Goal: Obtain resource: Download file/media

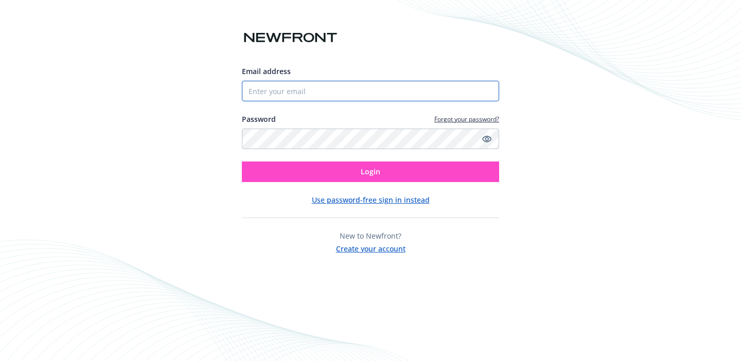
type input "[PERSON_NAME][EMAIL_ADDRESS][DOMAIN_NAME]"
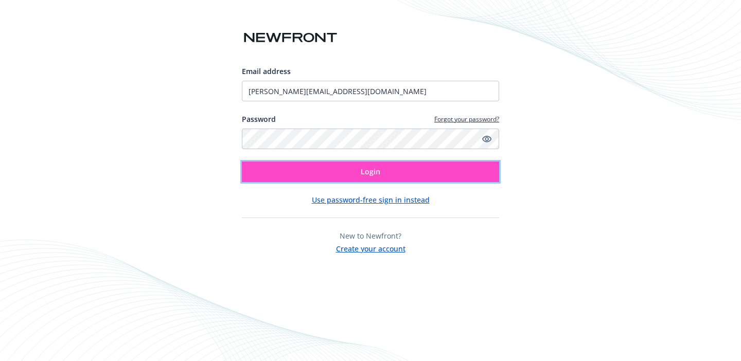
click at [311, 169] on button "Login" at bounding box center [370, 171] width 257 height 21
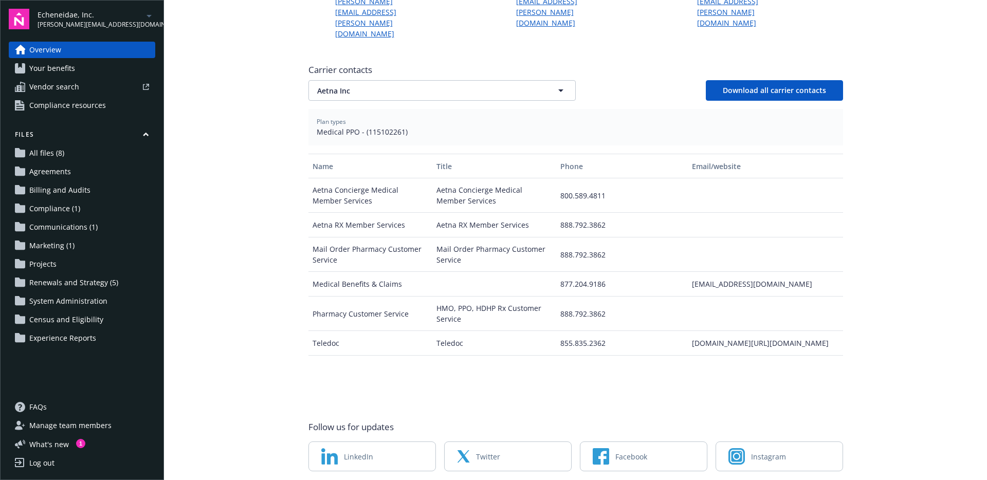
scroll to position [362, 0]
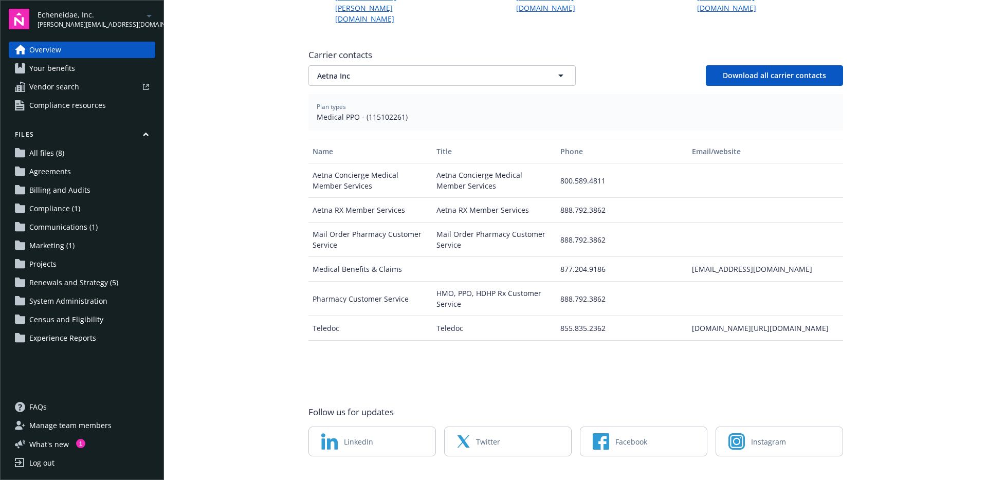
click at [52, 153] on span "All files (8)" at bounding box center [46, 153] width 35 height 16
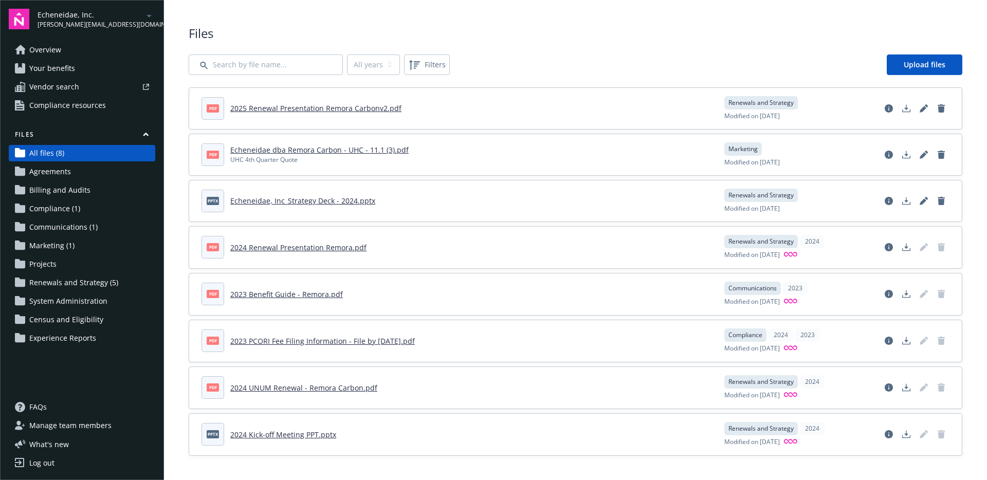
scroll to position [1, 0]
click at [314, 290] on link "2023 Benefit Guide - Remora.pdf" at bounding box center [286, 294] width 113 height 10
